Goal: Information Seeking & Learning: Learn about a topic

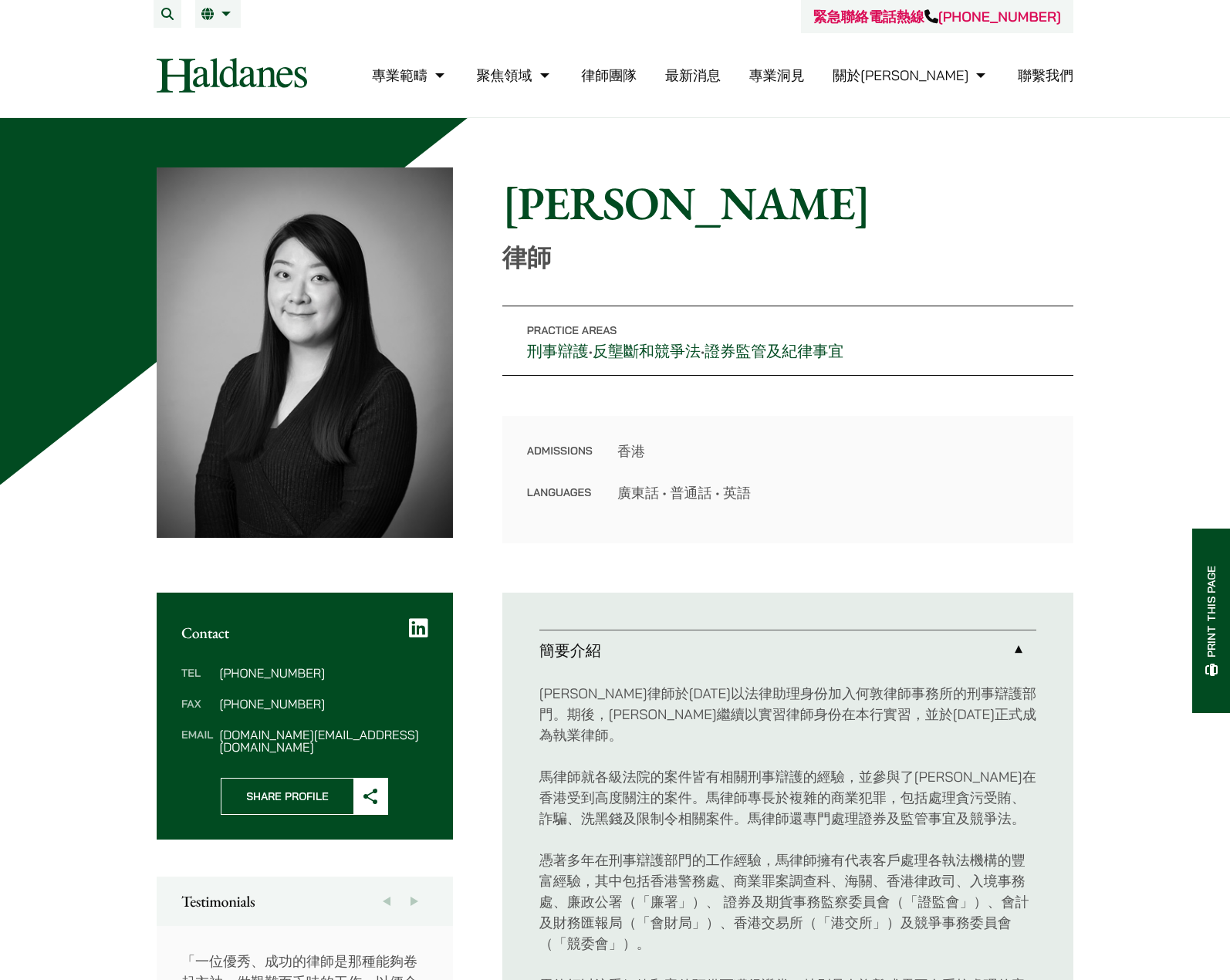
click at [911, 419] on div "Admissions 香港 Languages 廣東話 • 普通話 • 英語" at bounding box center [787, 479] width 571 height 128
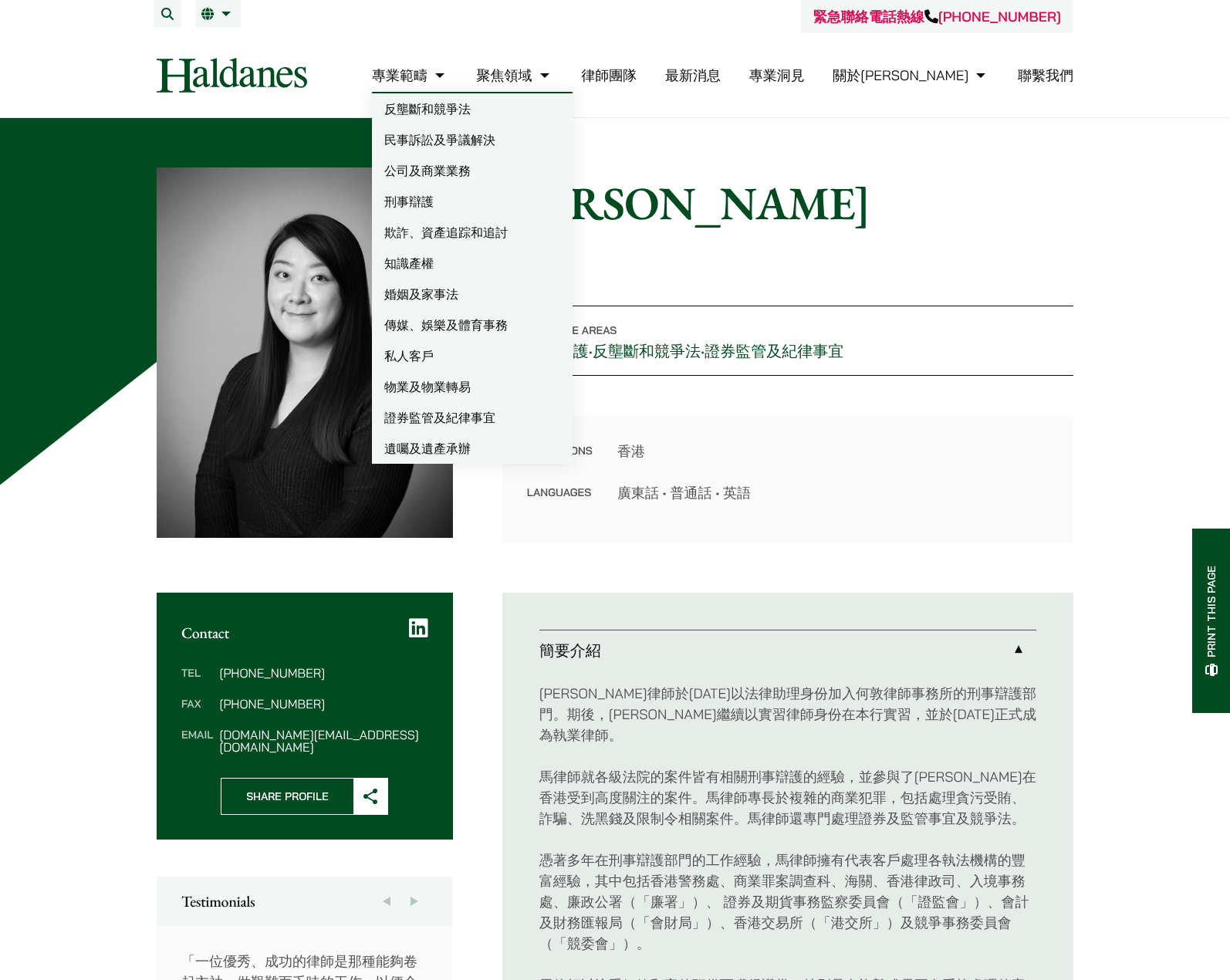
click at [449, 81] on link "專業範疇" at bounding box center [410, 75] width 76 height 18
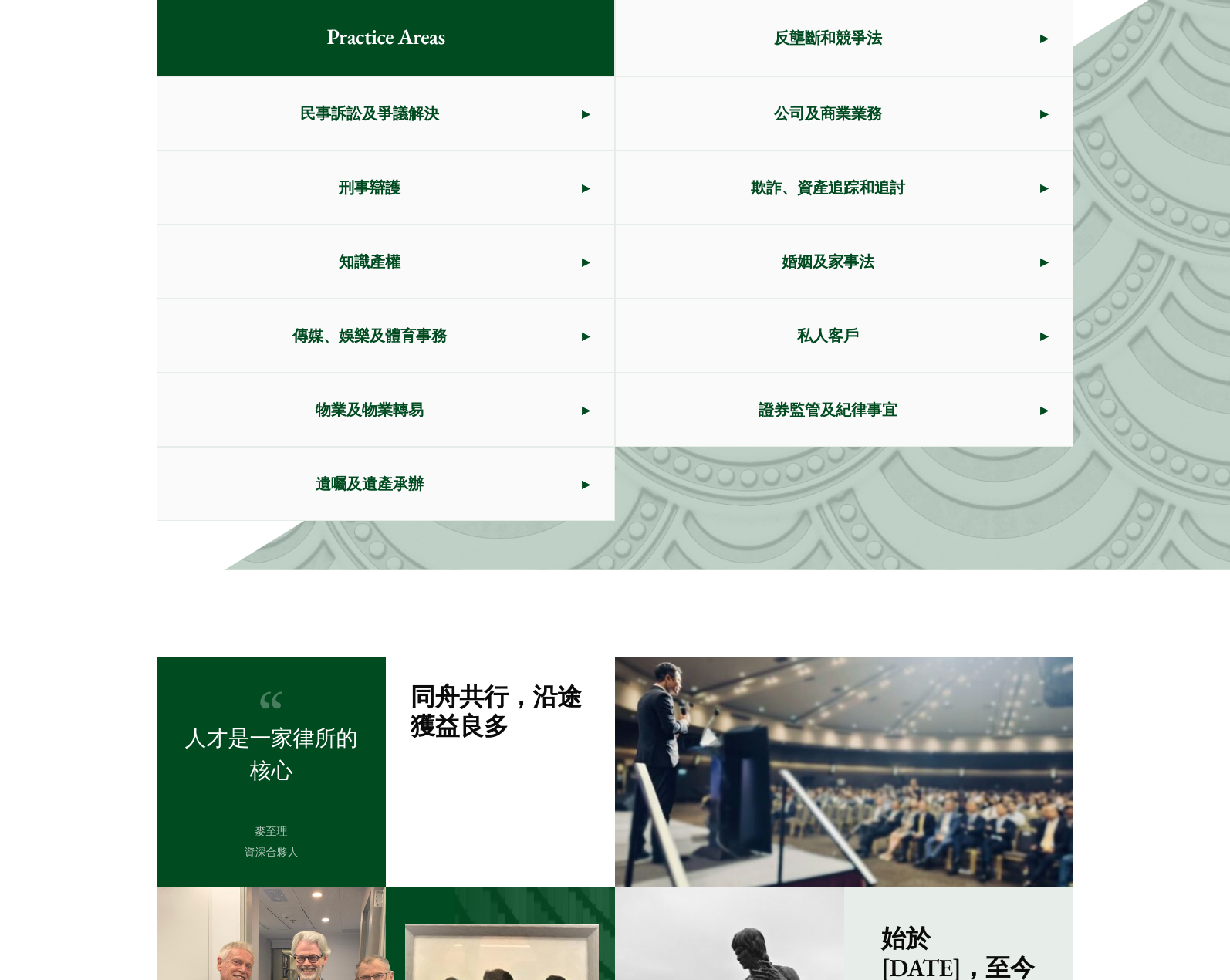
scroll to position [612, 0]
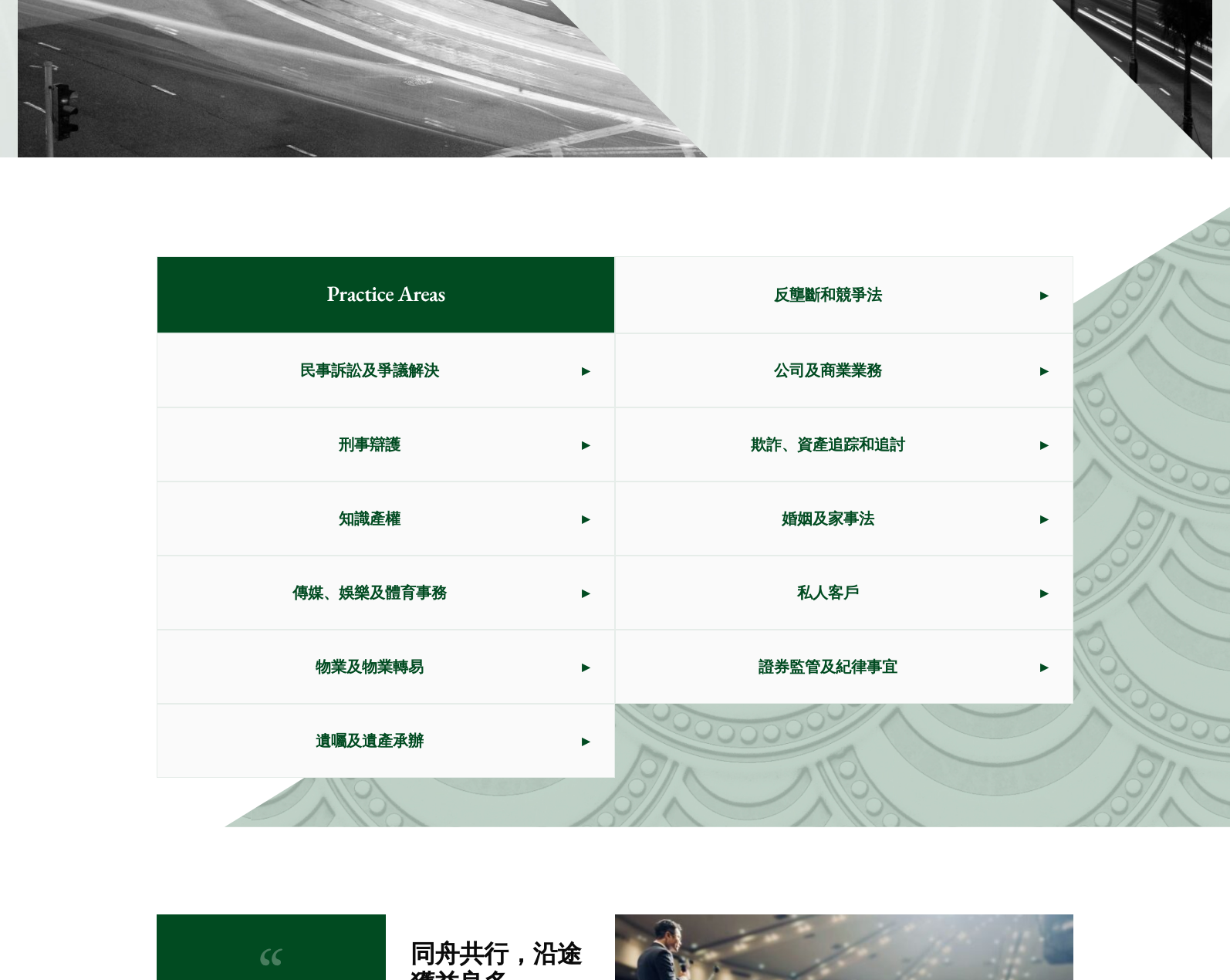
click at [520, 373] on span "民事訴訟及爭議解決" at bounding box center [370, 370] width 425 height 73
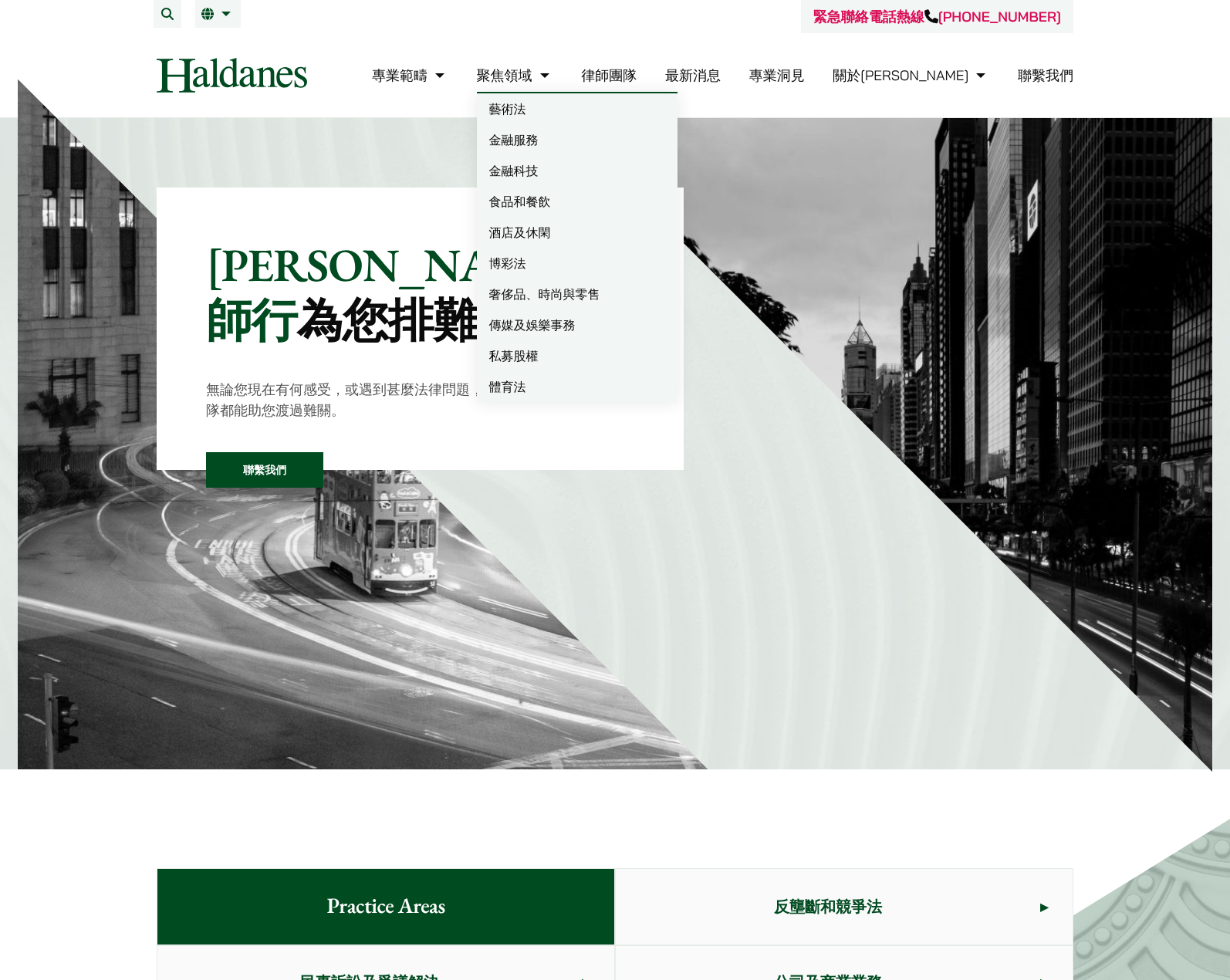
click at [637, 74] on link "律師團隊" at bounding box center [609, 75] width 56 height 18
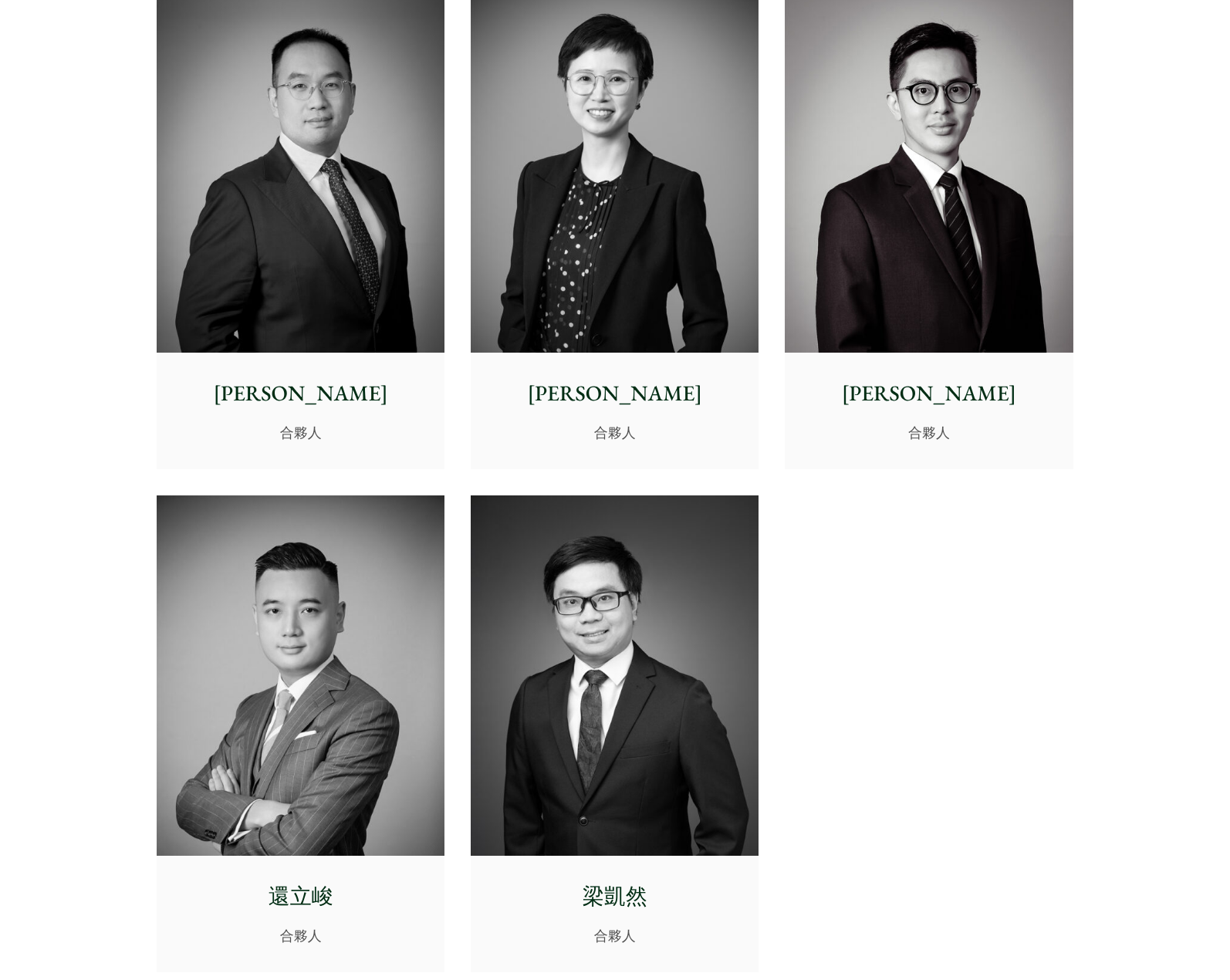
scroll to position [3087, 0]
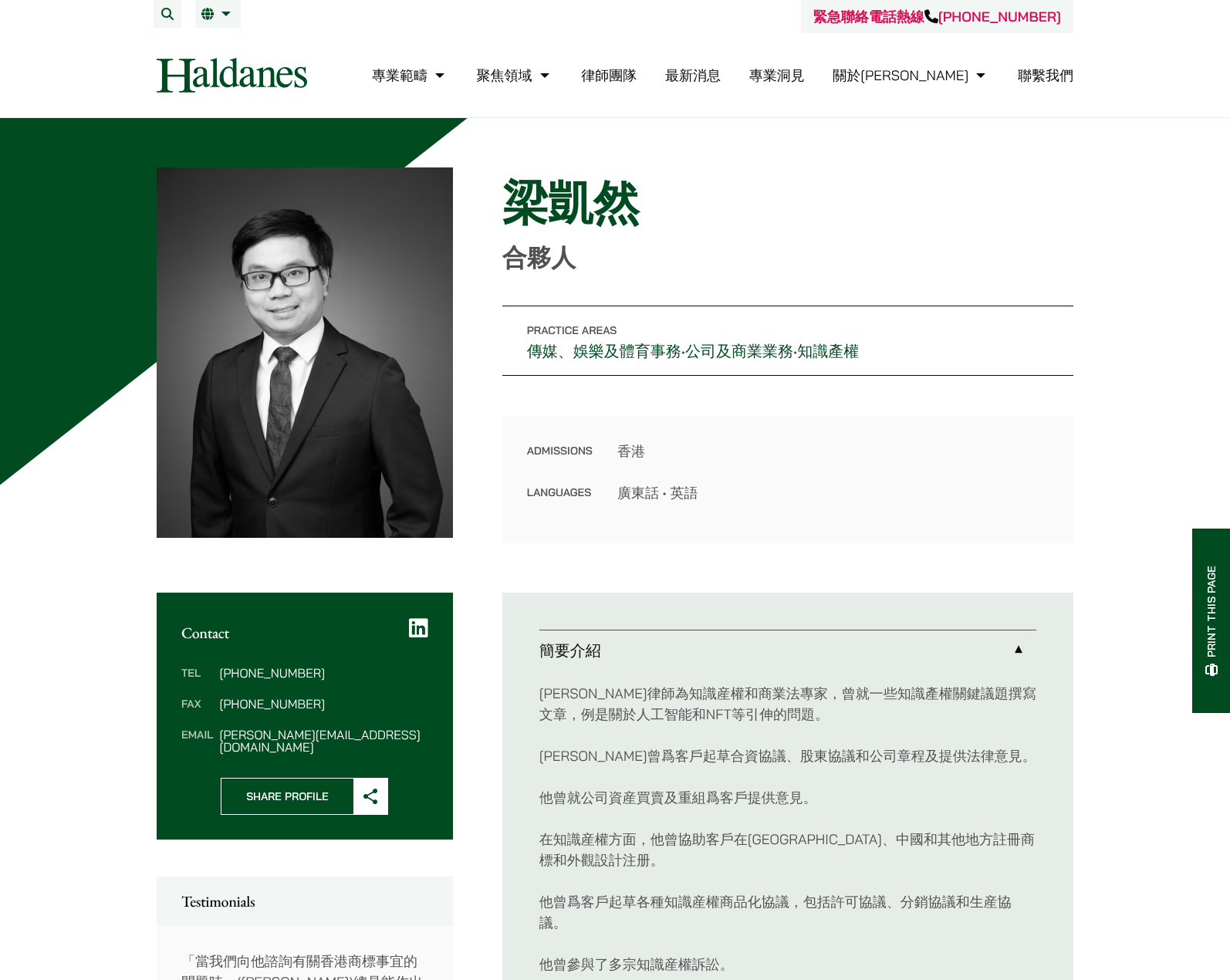
scroll to position [129, 0]
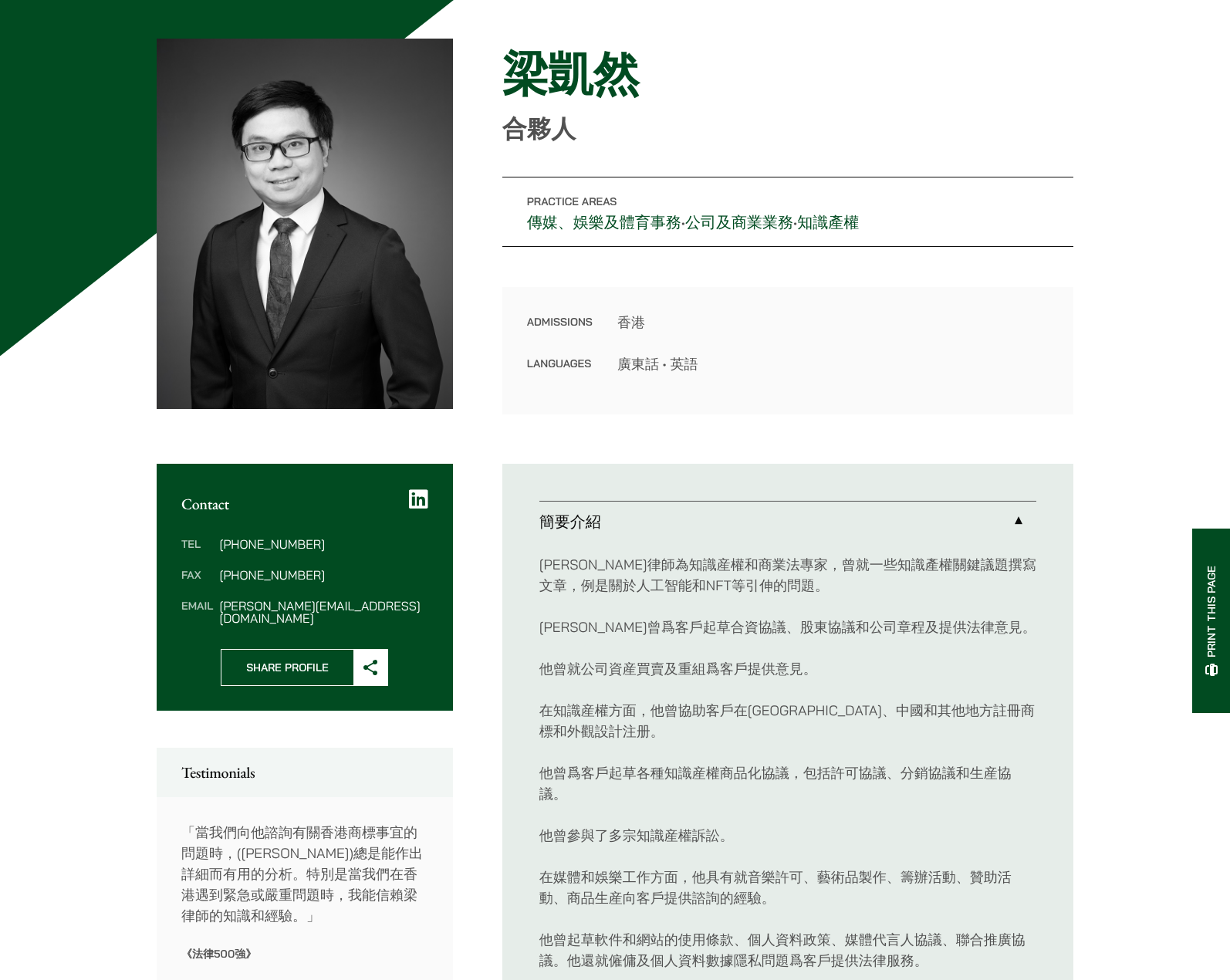
click at [421, 493] on icon at bounding box center [419, 499] width 20 height 21
